Goal: Task Accomplishment & Management: Manage account settings

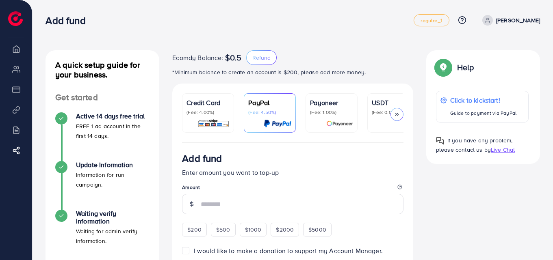
click at [192, 71] on p "*Minimum balance to create an account is $200, please add more money." at bounding box center [292, 72] width 241 height 10
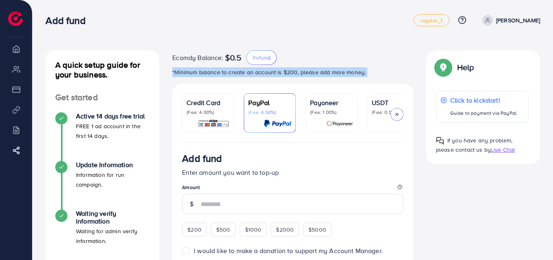
click at [192, 71] on p "*Minimum balance to create an account is $200, please add more money." at bounding box center [292, 72] width 241 height 10
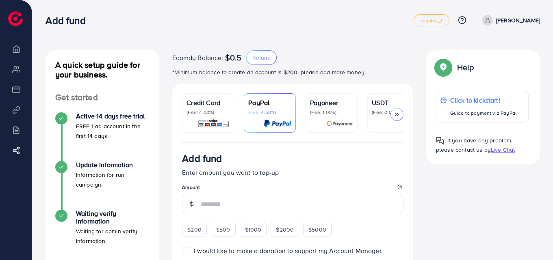
click at [349, 63] on div "Ecomdy Balance: $0.5 Refund" at bounding box center [292, 57] width 241 height 15
click at [333, 72] on p "*Minimum balance to create an account is $200, please add more money." at bounding box center [292, 72] width 241 height 10
click at [538, 26] on ul "regular_1 Help Center Contact Support Plans and Pricing Term and policy About U…" at bounding box center [477, 20] width 126 height 12
click at [529, 19] on p "[PERSON_NAME]" at bounding box center [518, 20] width 44 height 10
click at [402, 39] on div "A quick setup guide for your business. Get started Active 14 days free trial FR…" at bounding box center [292, 249] width 520 height 499
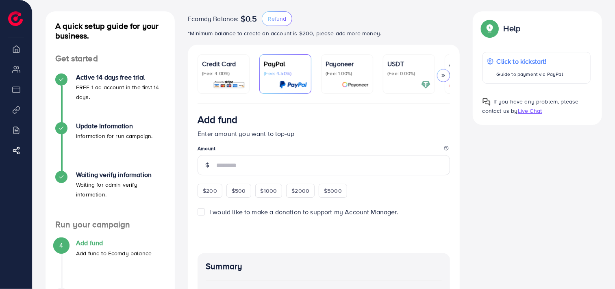
scroll to position [28, 0]
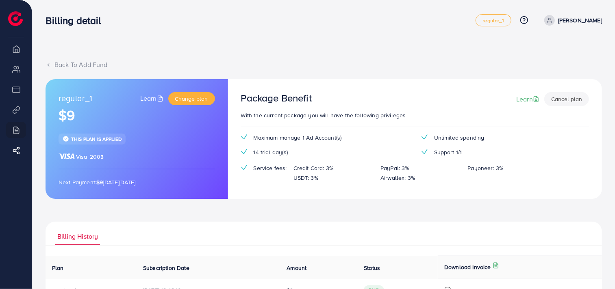
scroll to position [32, 0]
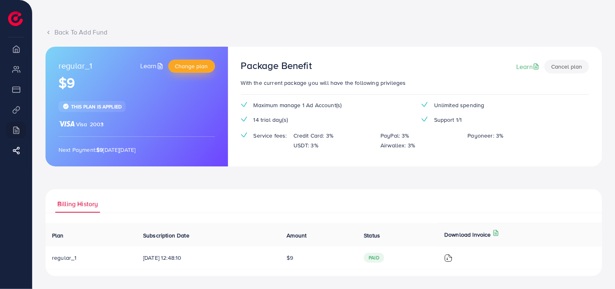
click at [193, 63] on span "Change plan" at bounding box center [191, 66] width 33 height 8
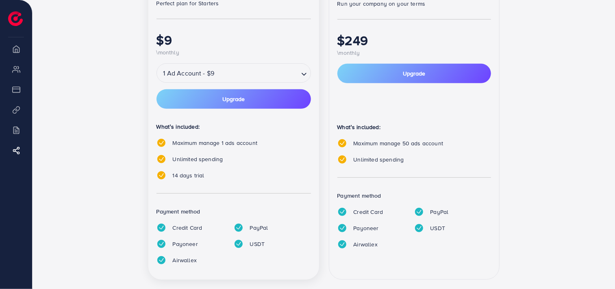
scroll to position [209, 0]
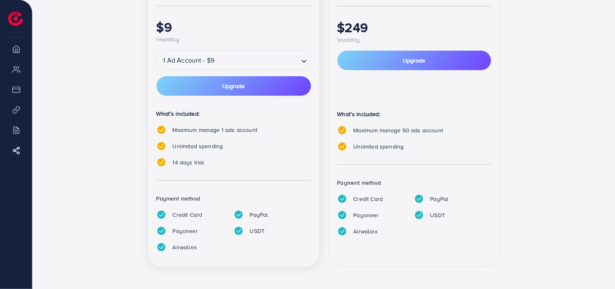
click at [236, 130] on span "Maximum manage 1 ads account" at bounding box center [215, 130] width 84 height 8
click at [251, 158] on div "14 days trial" at bounding box center [233, 163] width 154 height 10
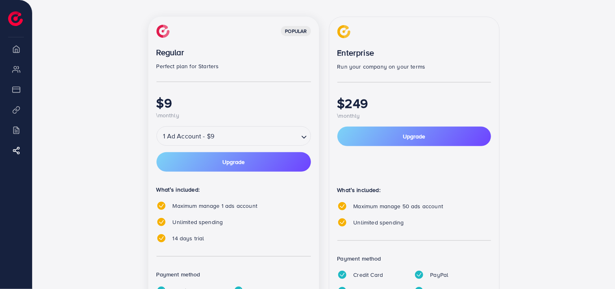
scroll to position [74, 0]
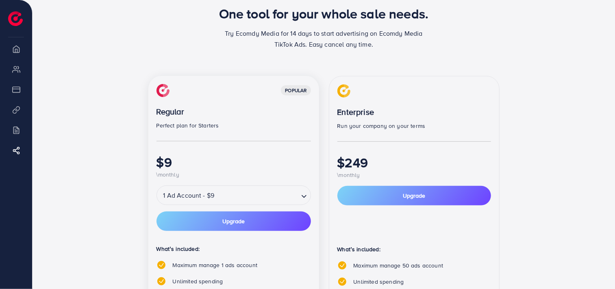
click at [226, 192] on input "Search for option" at bounding box center [257, 195] width 81 height 14
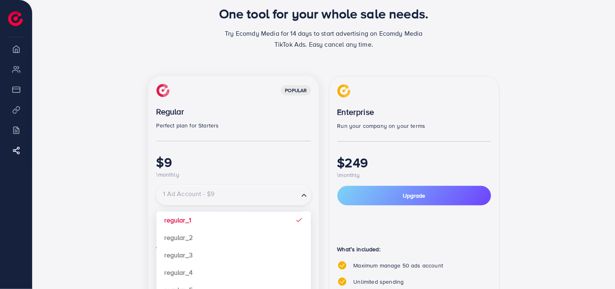
click at [226, 192] on input "Search for option" at bounding box center [228, 195] width 140 height 14
click at [244, 159] on h1 "$9" at bounding box center [233, 161] width 154 height 15
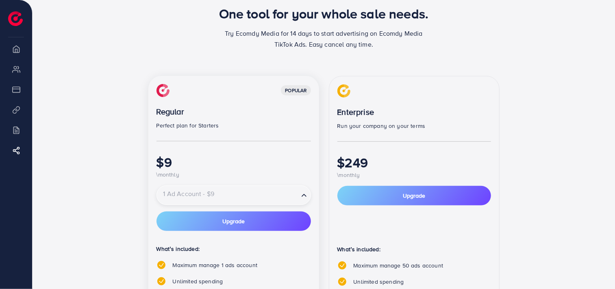
click at [253, 193] on input "Search for option" at bounding box center [228, 195] width 140 height 14
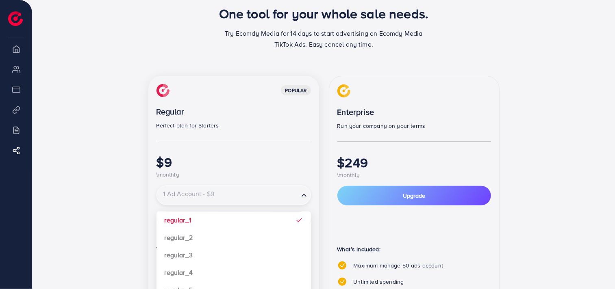
click at [262, 158] on h1 "$9" at bounding box center [233, 161] width 154 height 15
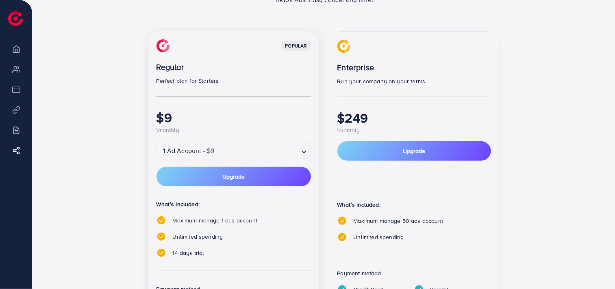
scroll to position [119, 0]
click at [265, 149] on input "Search for option" at bounding box center [257, 150] width 81 height 14
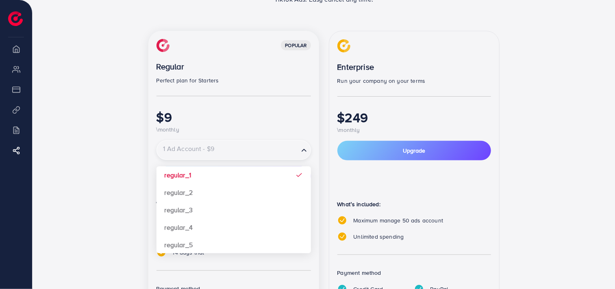
click at [270, 127] on div "$9 \monthly" at bounding box center [233, 121] width 154 height 25
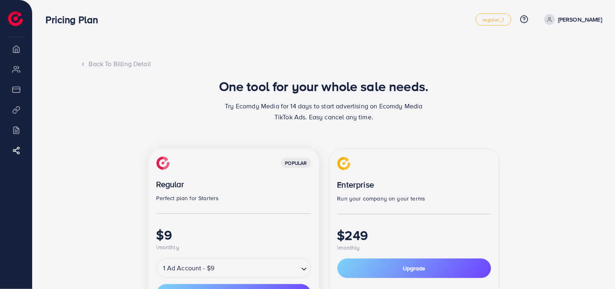
scroll to position [0, 0]
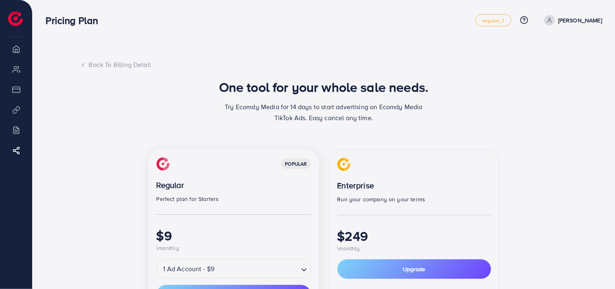
click at [299, 163] on div "popular" at bounding box center [296, 164] width 30 height 10
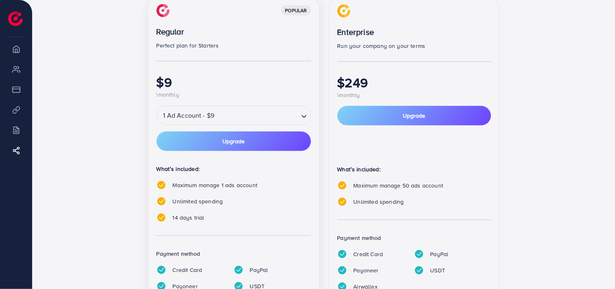
scroll to position [28, 0]
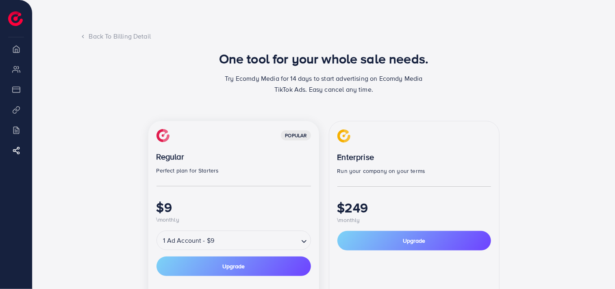
click at [102, 35] on div "Back To Billing Detail" at bounding box center [323, 36] width 487 height 9
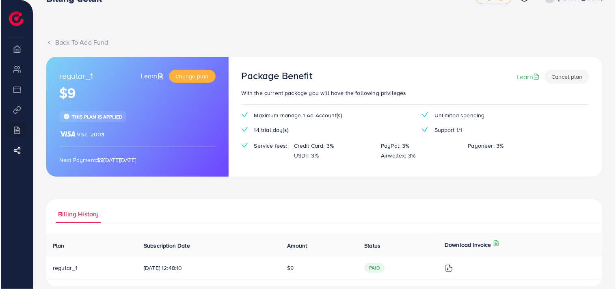
scroll to position [32, 0]
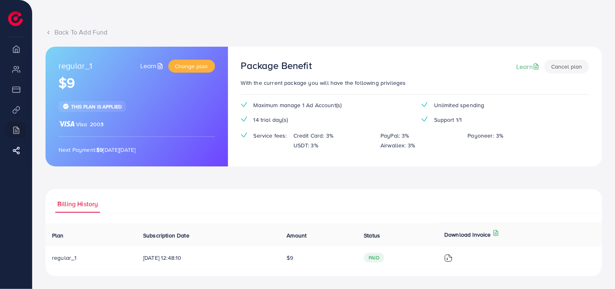
click at [452, 257] on img at bounding box center [448, 258] width 8 height 8
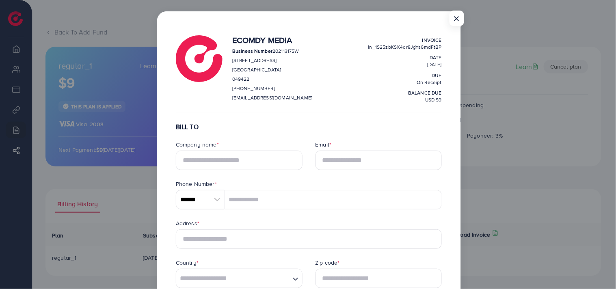
scroll to position [45, 0]
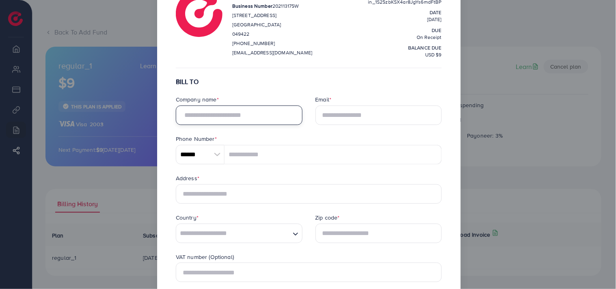
click at [201, 117] on input "text" at bounding box center [239, 115] width 127 height 19
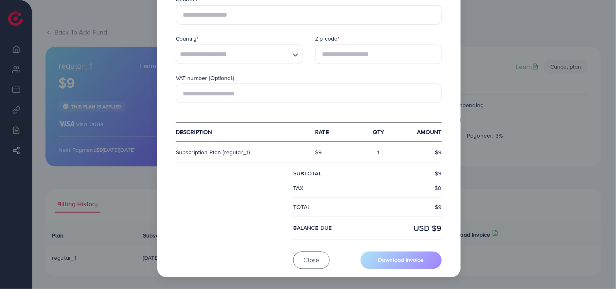
scroll to position [89, 0]
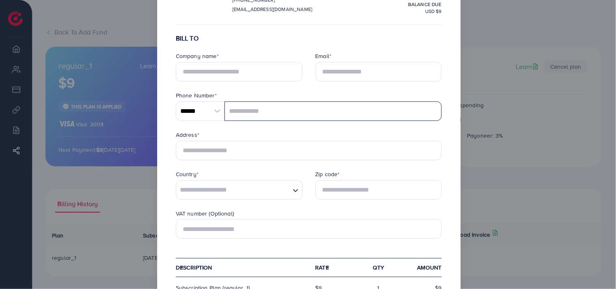
click at [267, 117] on input "tel" at bounding box center [333, 111] width 217 height 19
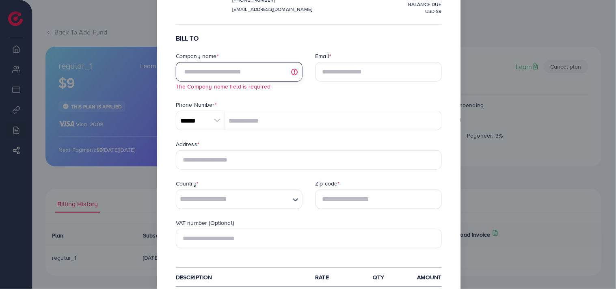
click at [240, 71] on input "text" at bounding box center [239, 71] width 127 height 19
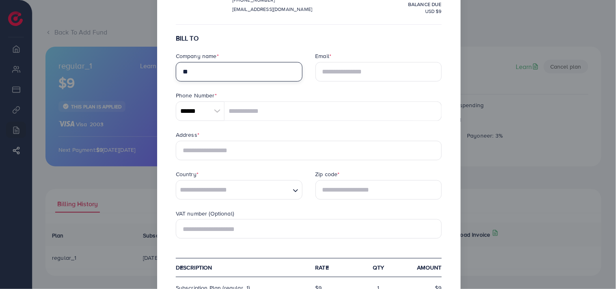
type input "*"
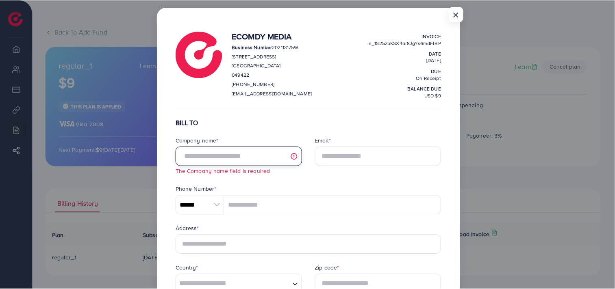
scroll to position [0, 0]
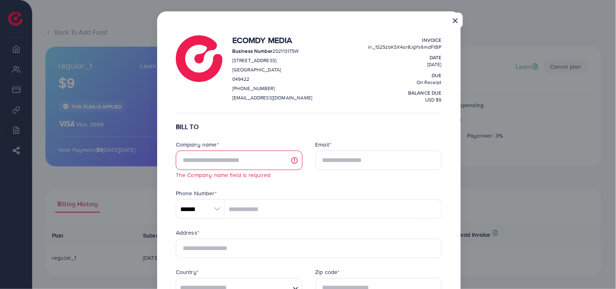
click at [455, 17] on button "×" at bounding box center [455, 20] width 15 height 15
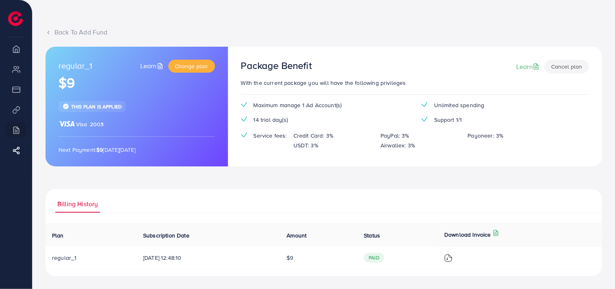
click at [564, 63] on button "Cancel plan" at bounding box center [566, 67] width 45 height 14
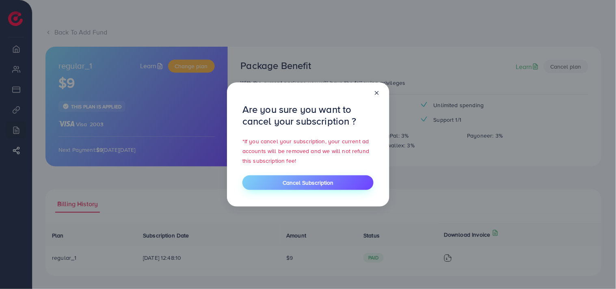
click at [295, 180] on span "Cancel Subscription" at bounding box center [308, 183] width 51 height 8
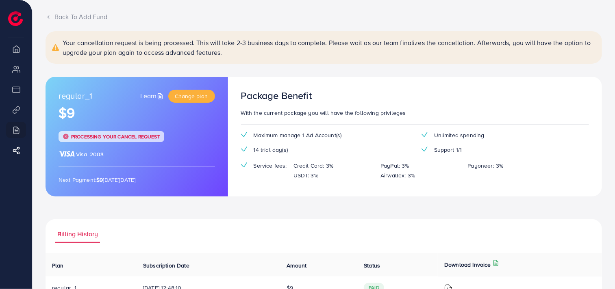
scroll to position [33, 0]
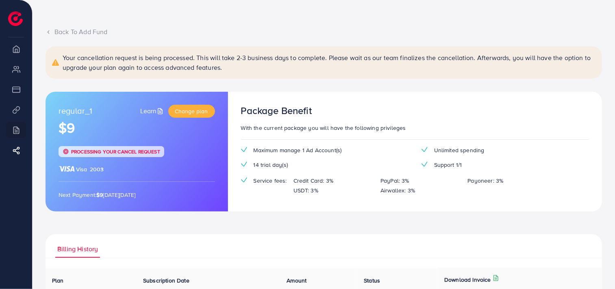
click at [162, 147] on div "Processing your cancel request" at bounding box center [111, 151] width 106 height 11
click at [118, 144] on div "regular_1 Learn Change plan $9 Processing your cancel request Visa 2003 Next Pa…" at bounding box center [136, 151] width 182 height 119
click at [121, 149] on span "Processing your cancel request" at bounding box center [115, 151] width 89 height 7
click at [122, 149] on span "Processing your cancel request" at bounding box center [115, 151] width 89 height 7
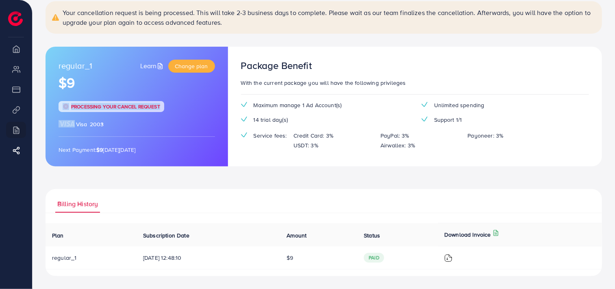
scroll to position [0, 0]
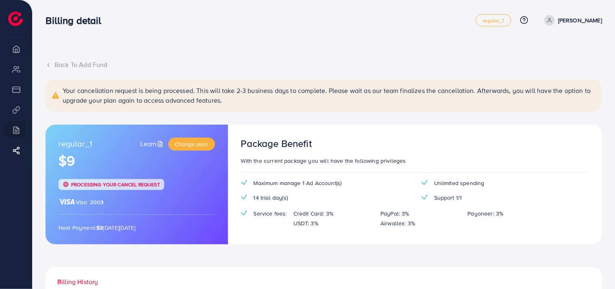
click at [264, 71] on div "Back To Add Fund Your cancellation request is being processed. This will take 2…" at bounding box center [323, 207] width 556 height 294
click at [290, 95] on p "Your cancellation request is being processed. This will take 2-3 business days …" at bounding box center [329, 95] width 533 height 19
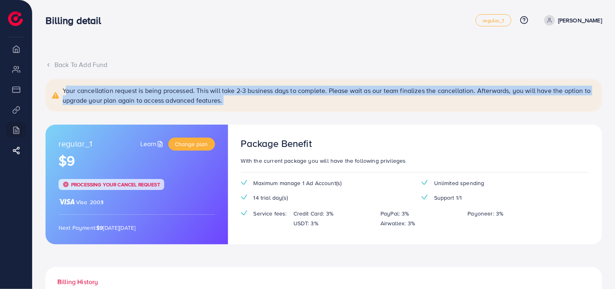
click at [290, 95] on p "Your cancellation request is being processed. This will take 2-3 business days …" at bounding box center [329, 95] width 533 height 19
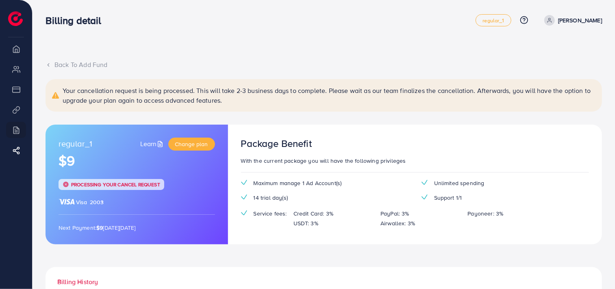
click at [125, 145] on div "regular_1 Learn Change plan" at bounding box center [136, 144] width 156 height 13
click at [121, 189] on div "Processing your cancel request" at bounding box center [111, 184] width 106 height 11
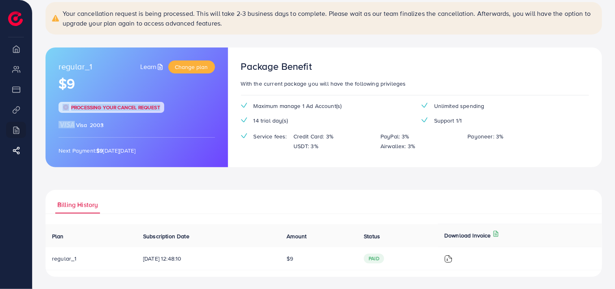
scroll to position [78, 0]
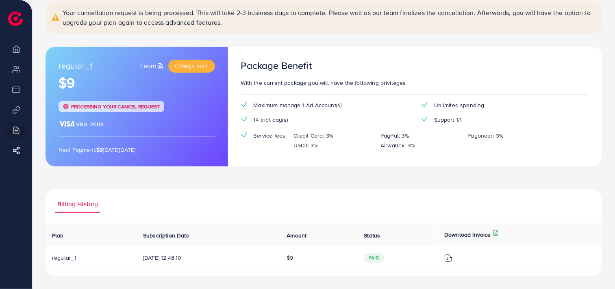
click at [301, 129] on div "Maximum manage 1 Ad Account(s) Unlimited spending 14 trial day(s) Support 1/1 S…" at bounding box center [414, 129] width 361 height 56
click at [301, 130] on div "Maximum manage 1 Ad Account(s) Unlimited spending 14 trial day(s) Support 1/1 S…" at bounding box center [414, 129] width 361 height 56
click at [341, 107] on div "Maximum manage 1 Ad Account(s)" at bounding box center [324, 105] width 180 height 8
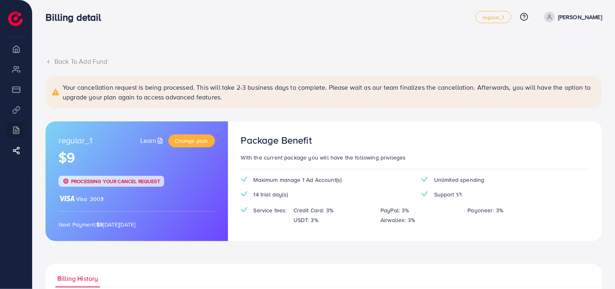
scroll to position [0, 0]
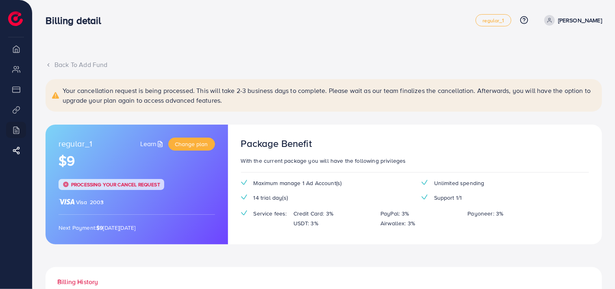
click at [258, 24] on div "Billing detail" at bounding box center [260, 21] width 430 height 12
